Goal: Navigation & Orientation: Find specific page/section

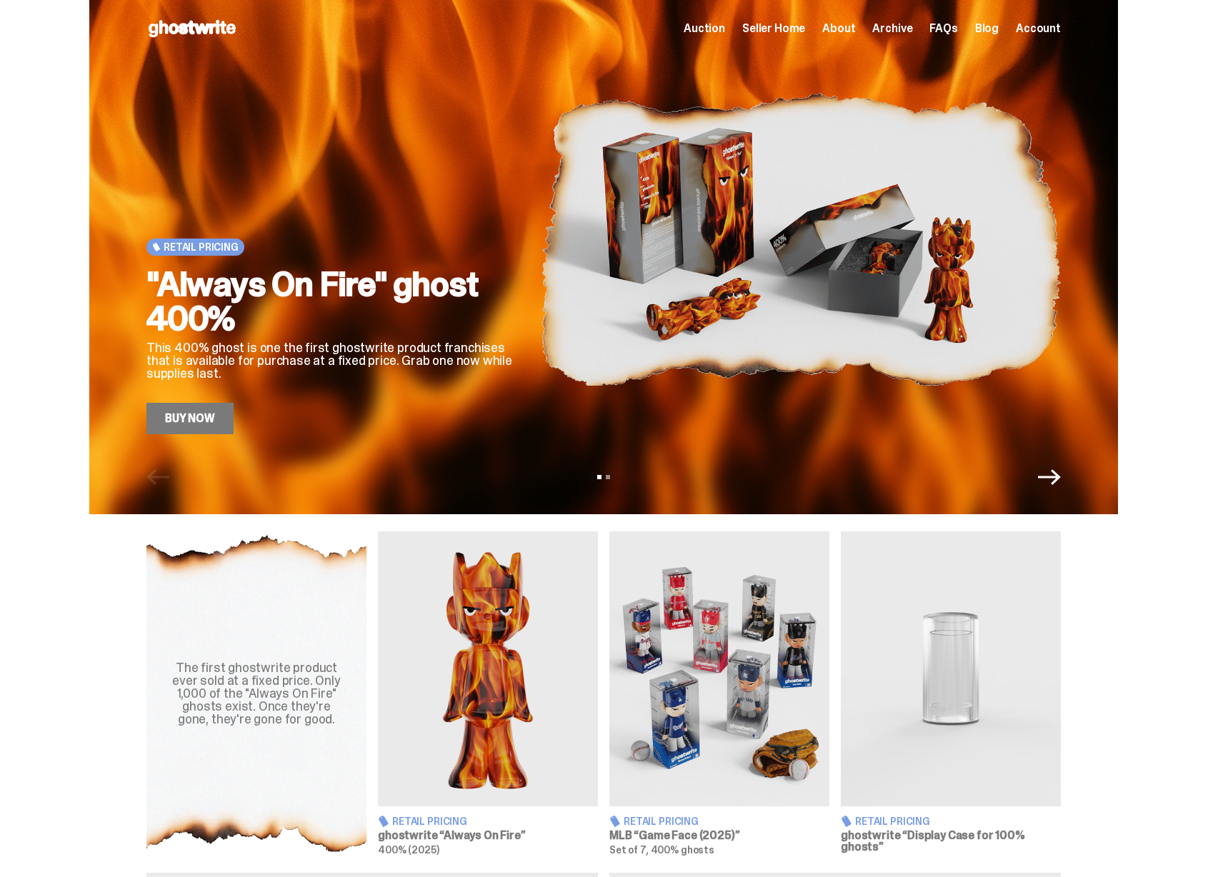
click at [785, 23] on span "Seller Home" at bounding box center [773, 28] width 63 height 11
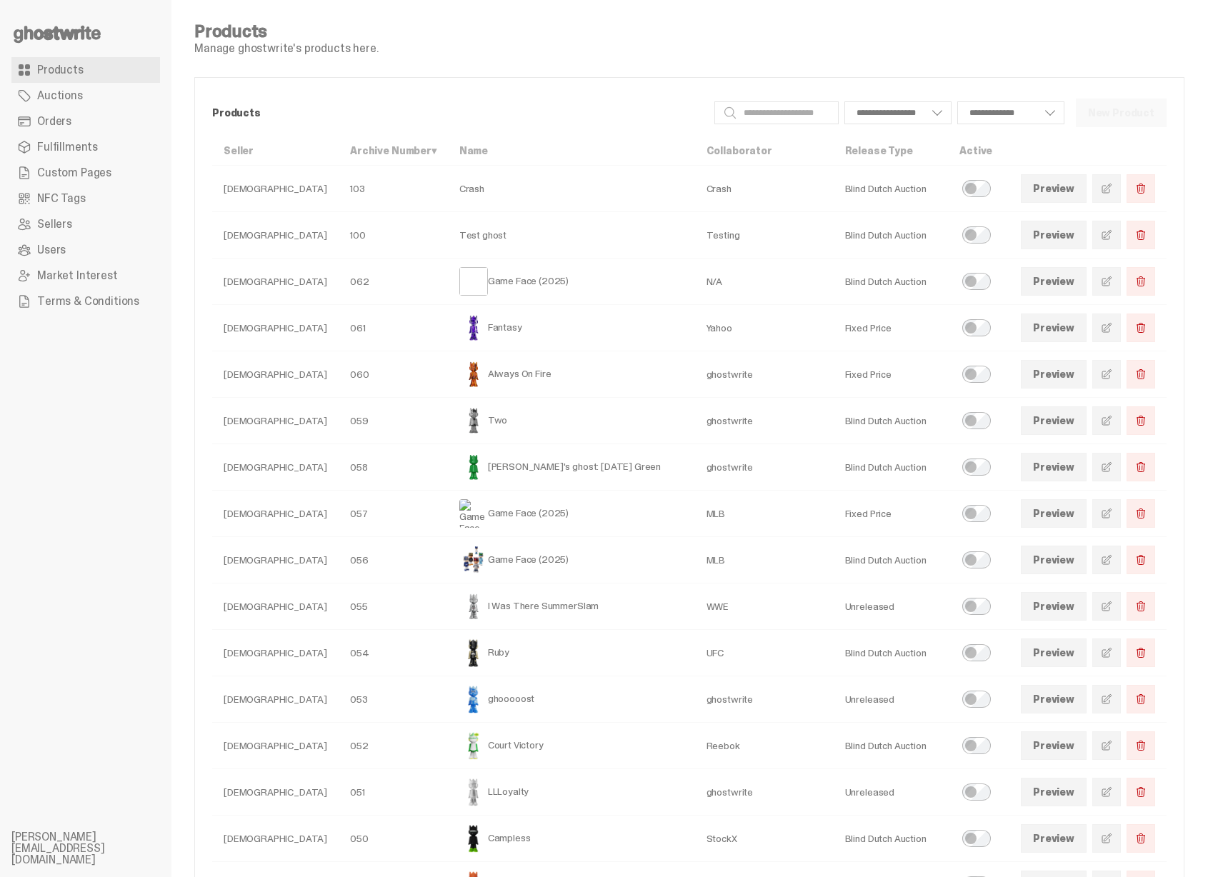
click at [89, 186] on link "NFC Tags" at bounding box center [85, 199] width 149 height 26
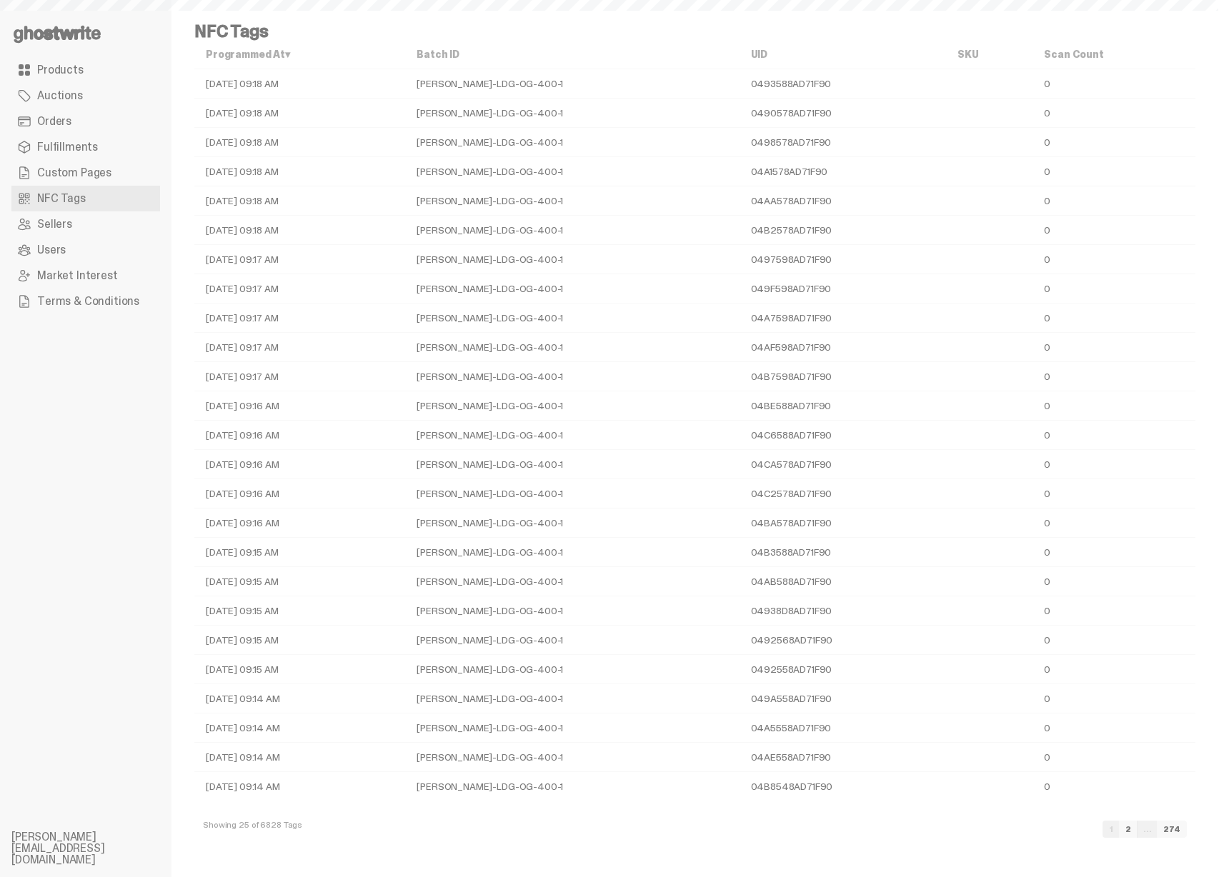
click at [93, 169] on span "Custom Pages" at bounding box center [74, 172] width 74 height 11
